Goal: Information Seeking & Learning: Find specific fact

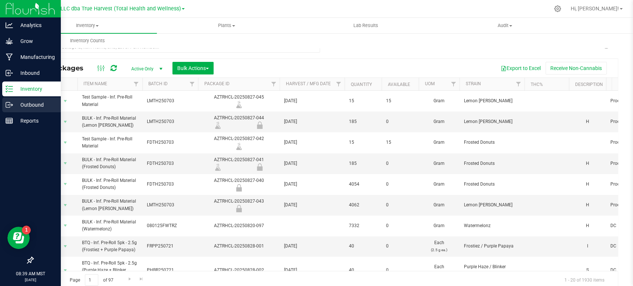
click at [17, 99] on div "Outbound" at bounding box center [31, 105] width 59 height 15
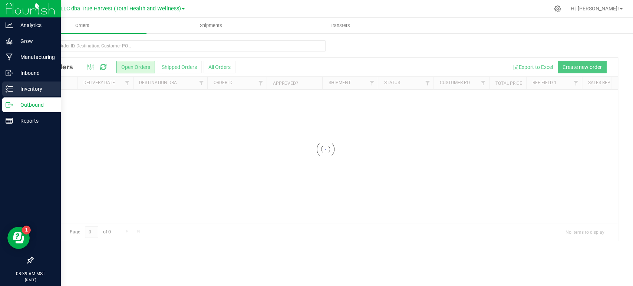
click at [23, 91] on p "Inventory" at bounding box center [35, 89] width 45 height 9
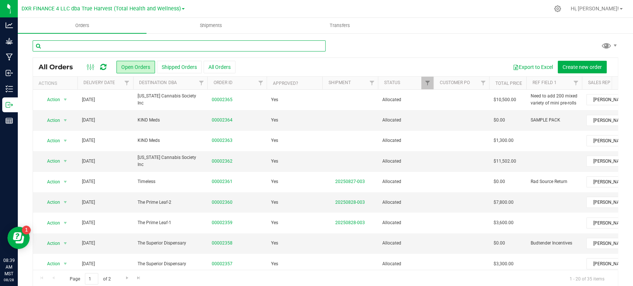
click at [92, 44] on input "text" at bounding box center [179, 45] width 293 height 11
type input "btq"
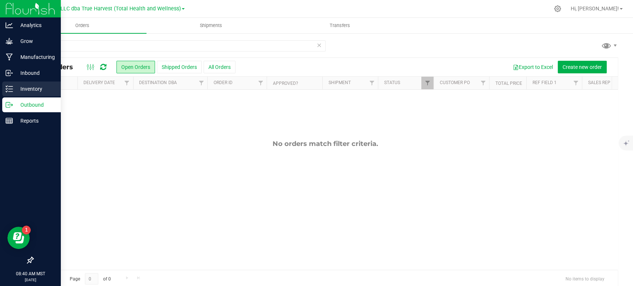
click at [12, 84] on div "Inventory" at bounding box center [31, 89] width 59 height 15
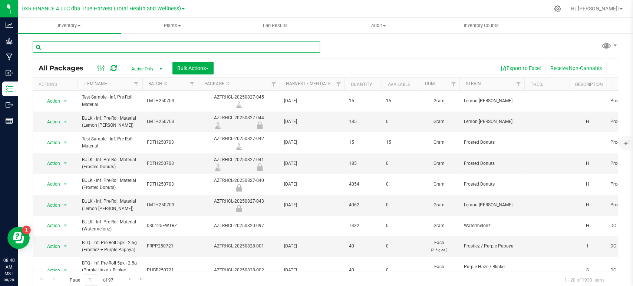
click at [96, 46] on input "text" at bounding box center [176, 47] width 287 height 11
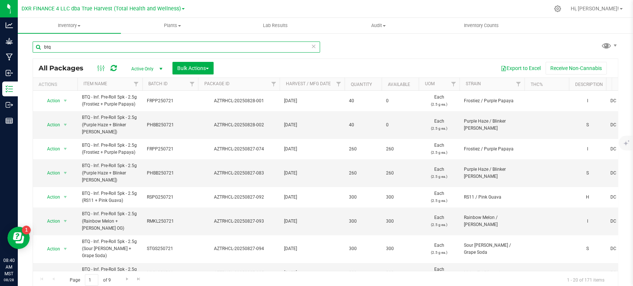
click at [57, 45] on input "btq" at bounding box center [176, 47] width 287 height 11
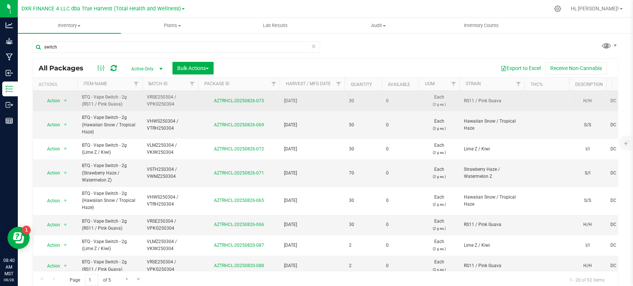
drag, startPoint x: 120, startPoint y: 104, endPoint x: 88, endPoint y: 104, distance: 31.9
click at [88, 105] on span "BTQ - Vape Switch - 2g (RS11 / Pink Guava)" at bounding box center [110, 101] width 56 height 14
click at [88, 104] on span "BTQ - Vape Switch - 2g (RS11 / Pink Guava)" at bounding box center [110, 101] width 56 height 14
drag, startPoint x: 84, startPoint y: 102, endPoint x: 118, endPoint y: 106, distance: 34.4
click at [118, 106] on span "BTQ - Vape Switch - 2g (RS11 / Pink Guava)" at bounding box center [110, 101] width 56 height 14
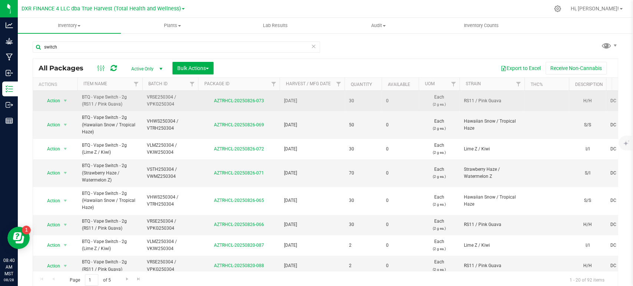
click at [118, 106] on span "BTQ - Vape Switch - 2g (RS11 / Pink Guava)" at bounding box center [110, 101] width 56 height 14
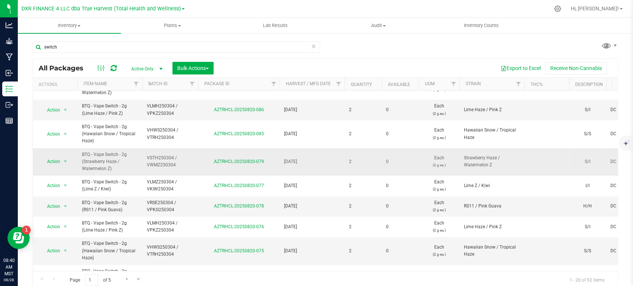
scroll to position [206, 0]
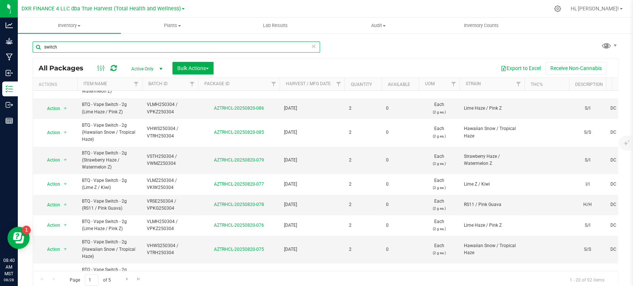
click at [76, 53] on div "switch" at bounding box center [176, 50] width 287 height 17
click at [73, 50] on input "switch" at bounding box center [176, 47] width 287 height 11
drag, startPoint x: 73, startPoint y: 50, endPoint x: 78, endPoint y: 50, distance: 4.5
click at [78, 50] on input "switch" at bounding box center [176, 47] width 287 height 11
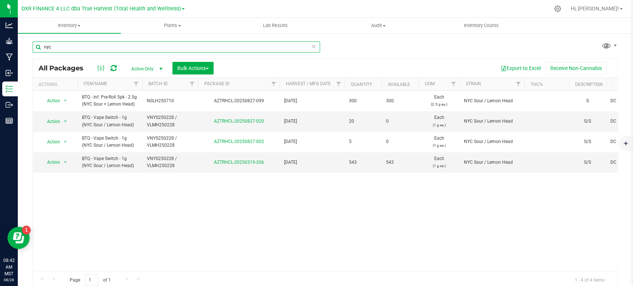
click at [134, 46] on input "nyc" at bounding box center [176, 47] width 287 height 11
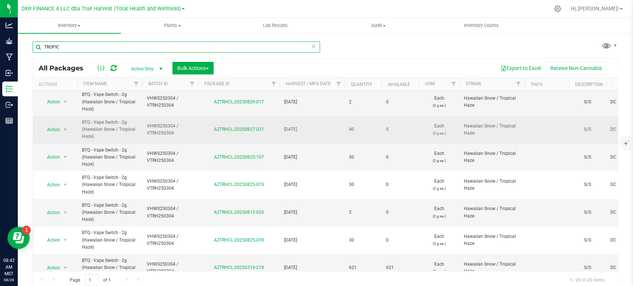
scroll to position [375, 0]
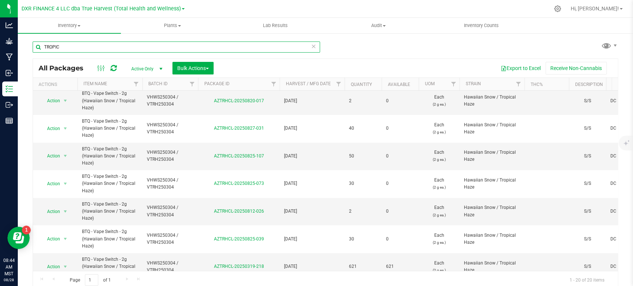
click at [65, 48] on input "TROPIC" at bounding box center [176, 47] width 287 height 11
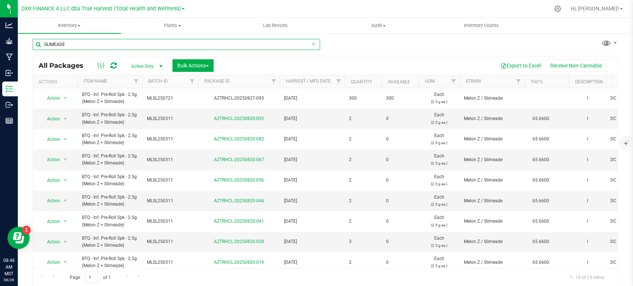
click at [92, 49] on input "SLIMEADE" at bounding box center [176, 44] width 287 height 11
click at [93, 49] on input "SLIMEADE" at bounding box center [176, 44] width 287 height 11
type input "switch"
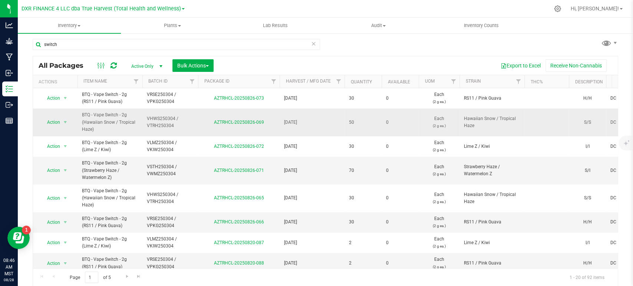
click at [155, 121] on span "VHWS250304 / VTRH250304" at bounding box center [170, 122] width 47 height 14
click at [228, 65] on div "Export to Excel Receive Non-Cannabis" at bounding box center [415, 65] width 393 height 13
